Goal: Check status: Check status

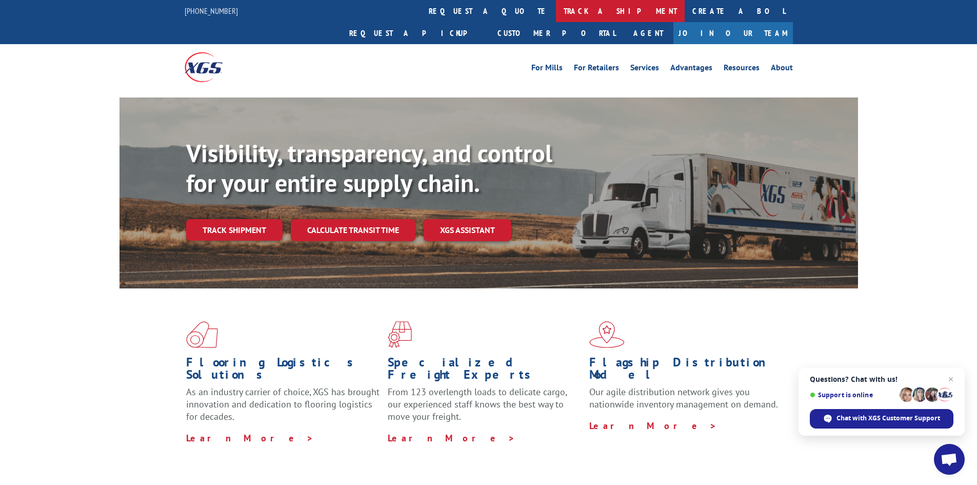
click at [556, 11] on link "track a shipment" at bounding box center [620, 11] width 129 height 22
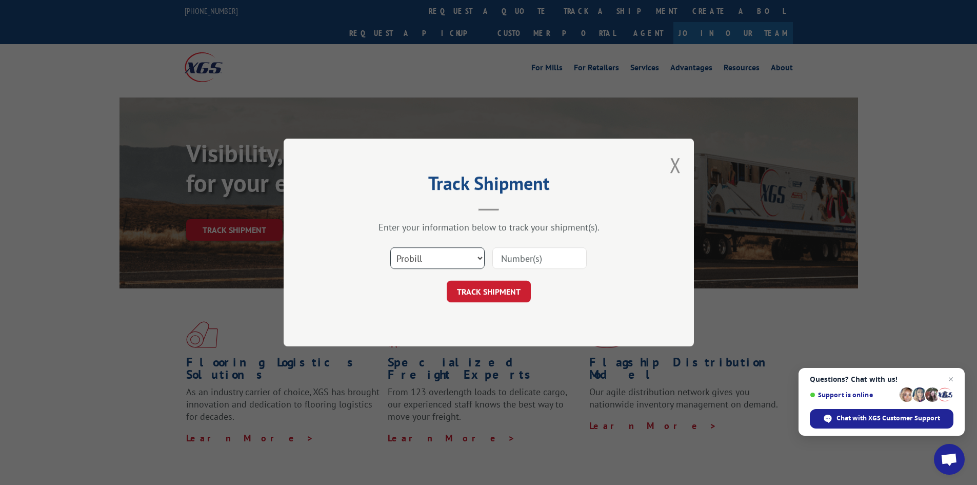
click at [450, 264] on select "Select category... Probill BOL PO" at bounding box center [437, 258] width 94 height 22
select select "po"
click at [390, 247] on select "Select category... Probill BOL PO" at bounding box center [437, 258] width 94 height 22
paste input "70532474"
type input "70532474"
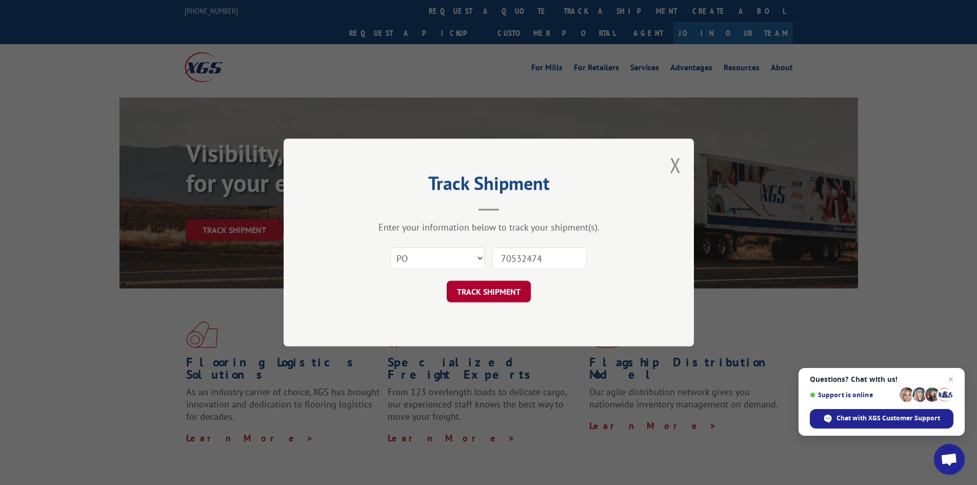
click at [489, 290] on button "TRACK SHIPMENT" at bounding box center [489, 292] width 84 height 22
